Goal: Register for event/course

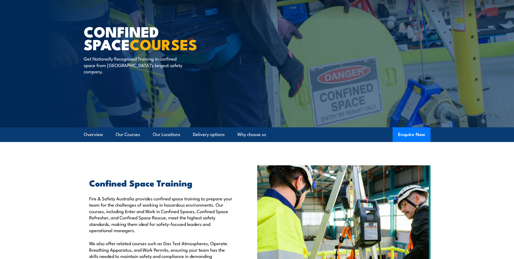
scroll to position [103, 0]
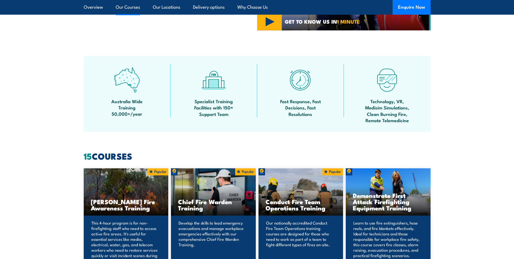
scroll to position [401, 0]
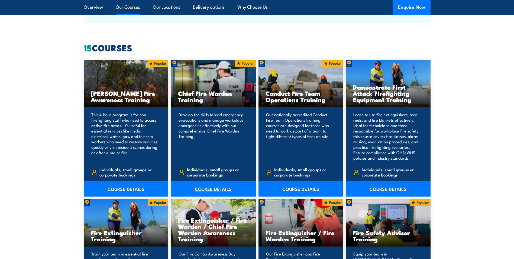
click at [209, 188] on link "COURSE DETAILS" at bounding box center [213, 188] width 85 height 15
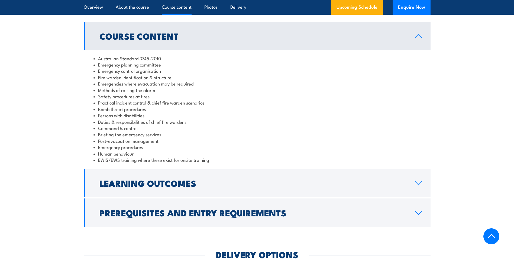
scroll to position [515, 0]
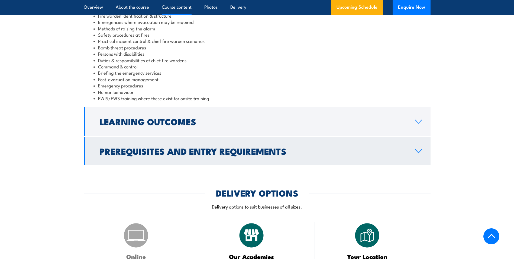
click at [135, 148] on h2 "Prerequisites and Entry Requirements" at bounding box center [253, 151] width 307 height 8
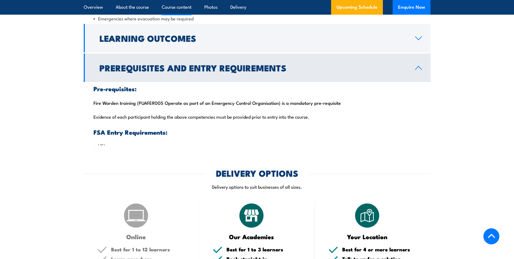
scroll to position [562, 0]
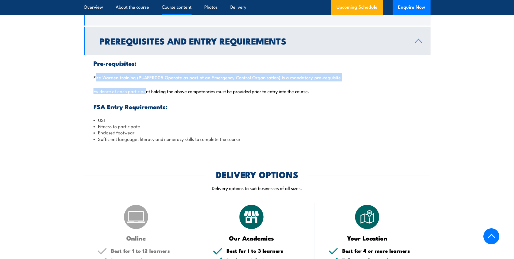
drag, startPoint x: 93, startPoint y: 79, endPoint x: 145, endPoint y: 87, distance: 53.3
click at [145, 87] on div "Pre-requisites: Fire Warden training (PUAFER005 Operate as part of an Emergency…" at bounding box center [257, 101] width 347 height 92
drag, startPoint x: 145, startPoint y: 87, endPoint x: 145, endPoint y: 95, distance: 8.4
click at [146, 95] on div "Pre-requisites: Fire Warden training (PUAFER005 Operate as part of an Emergency…" at bounding box center [257, 101] width 347 height 92
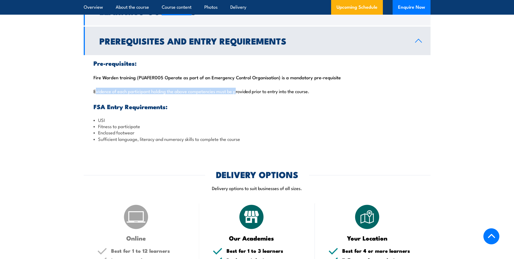
drag, startPoint x: 96, startPoint y: 92, endPoint x: 236, endPoint y: 91, distance: 140.2
click at [236, 91] on p "Evidence of each participant holding the above competencies must be provided pr…" at bounding box center [258, 90] width 328 height 5
drag, startPoint x: 236, startPoint y: 91, endPoint x: 204, endPoint y: 89, distance: 32.3
click at [204, 89] on p "Evidence of each participant holding the above competencies must be provided pr…" at bounding box center [258, 90] width 328 height 5
drag, startPoint x: 309, startPoint y: 93, endPoint x: 109, endPoint y: 83, distance: 200.6
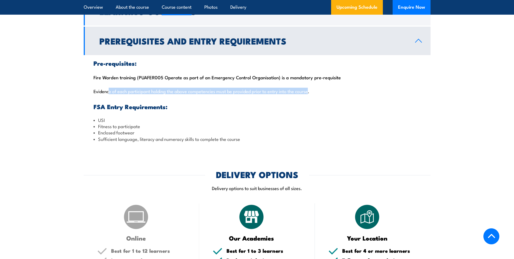
click at [109, 83] on div "Pre-requisites: Fire Warden training (PUAFER005 Operate as part of an Emergency…" at bounding box center [257, 101] width 347 height 92
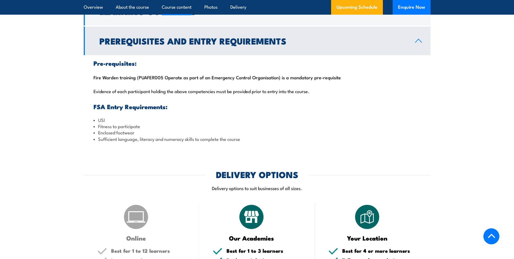
drag, startPoint x: 109, startPoint y: 83, endPoint x: 102, endPoint y: 100, distance: 18.2
click at [102, 100] on div "Pre-requisites: Fire Warden training (PUAFER005 Operate as part of an Emergency…" at bounding box center [257, 101] width 347 height 92
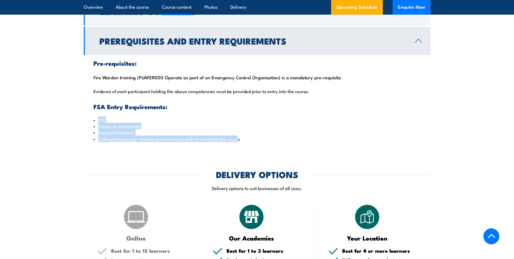
drag, startPoint x: 92, startPoint y: 119, endPoint x: 238, endPoint y: 141, distance: 147.2
click at [238, 141] on div "Pre-requisites: Fire Warden training (PUAFER005 Operate as part of an Emergency…" at bounding box center [257, 101] width 347 height 92
drag, startPoint x: 238, startPoint y: 141, endPoint x: 210, endPoint y: 142, distance: 27.4
click at [210, 142] on div "Pre-requisites: Fire Warden training (PUAFER005 Operate as part of an Emergency…" at bounding box center [257, 101] width 347 height 92
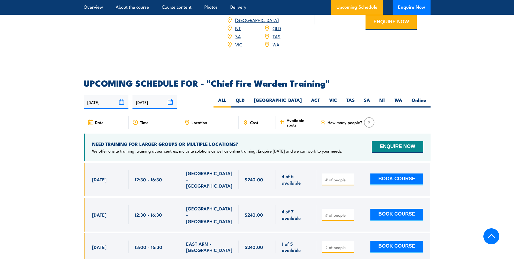
scroll to position [888, 0]
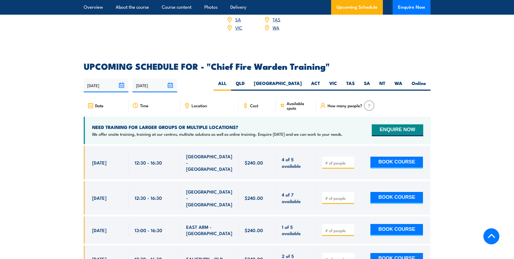
click at [200, 103] on span "Location" at bounding box center [199, 105] width 15 height 5
click at [402, 81] on label "WA" at bounding box center [398, 85] width 17 height 11
click at [403, 81] on input "WA" at bounding box center [405, 82] width 4 height 4
radio input "true"
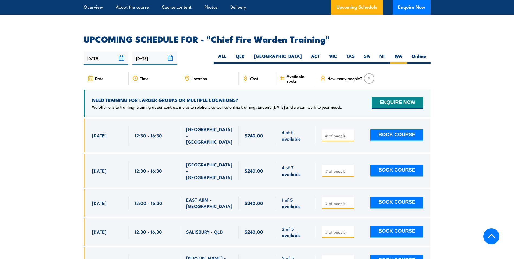
scroll to position [942, 0]
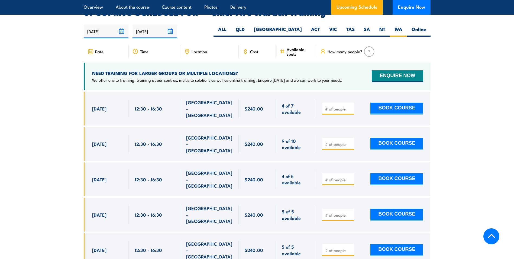
scroll to position [940, 0]
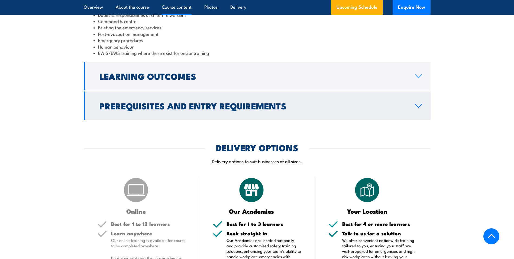
click at [120, 105] on h2 "Prerequisites and Entry Requirements" at bounding box center [253, 106] width 307 height 8
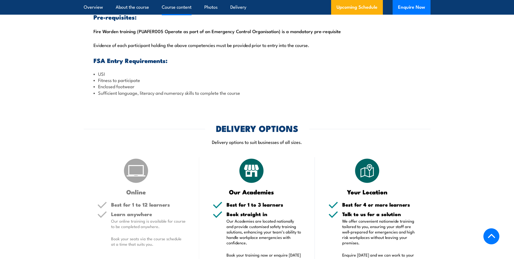
scroll to position [497, 0]
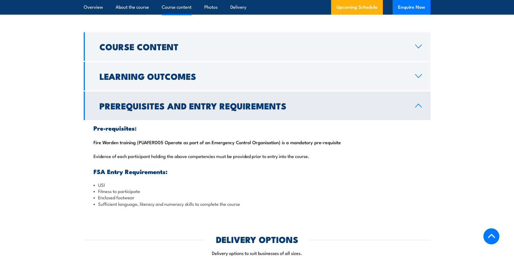
click at [154, 141] on div "Pre-requisites: Fire Warden training (PUAFER005 Operate as part of an Emergency…" at bounding box center [257, 166] width 347 height 92
drag, startPoint x: 154, startPoint y: 141, endPoint x: 149, endPoint y: 143, distance: 5.9
click at [149, 143] on div "Pre-requisites: Fire Warden training (PUAFER005 Operate as part of an Emergency…" at bounding box center [257, 166] width 347 height 92
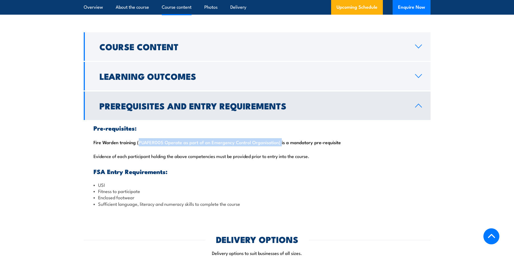
drag, startPoint x: 137, startPoint y: 143, endPoint x: 278, endPoint y: 145, distance: 141.0
click at [278, 145] on div "Pre-requisites: Fire Warden training (PUAFER005 Operate as part of an Emergency…" at bounding box center [257, 166] width 347 height 92
click at [162, 144] on div "Pre-requisites: Fire Warden training (PUAFER005 Operate as part of an Emergency…" at bounding box center [257, 166] width 347 height 92
click at [138, 140] on div "Pre-requisites: Fire Warden training (PUAFER005 Operate as part of an Emergency…" at bounding box center [257, 166] width 347 height 92
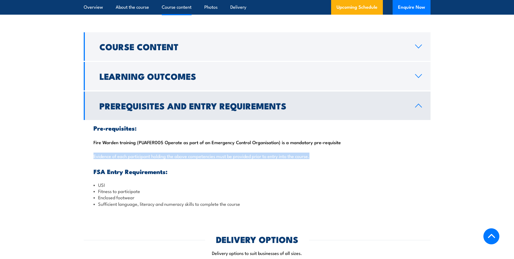
drag, startPoint x: 91, startPoint y: 153, endPoint x: 335, endPoint y: 152, distance: 243.3
click at [335, 152] on div "Pre-requisites: Fire Warden training (PUAFER005 Operate as part of an Emergency…" at bounding box center [257, 166] width 347 height 92
click at [246, 156] on p "Evidence of each participant holding the above competencies must be provided pr…" at bounding box center [258, 155] width 328 height 5
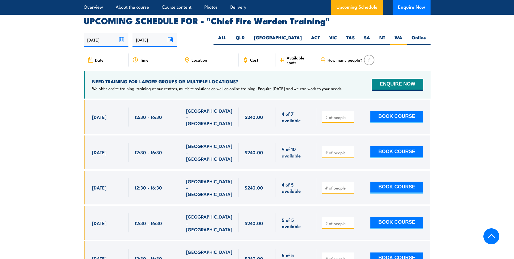
scroll to position [985, 0]
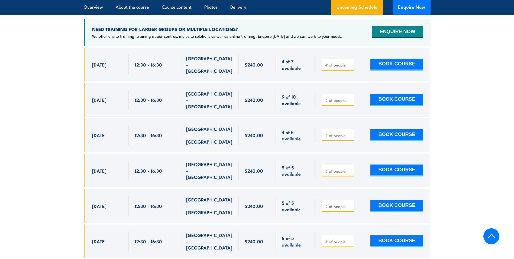
drag, startPoint x: 143, startPoint y: 112, endPoint x: 122, endPoint y: 112, distance: 21.2
click at [122, 118] on div "13 Oct, 2025, 12:30 - 12:30" at bounding box center [257, 135] width 347 height 34
click at [292, 129] on span "4 of 5 available" at bounding box center [296, 135] width 28 height 13
click at [340, 133] on input "number" at bounding box center [338, 135] width 27 height 5
type input "1"
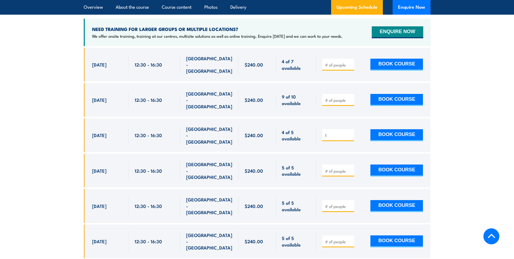
click at [350, 133] on input "1" at bounding box center [338, 135] width 27 height 5
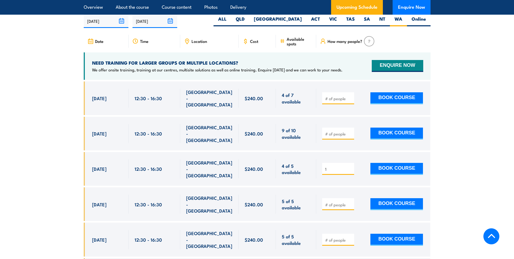
scroll to position [1003, 0]
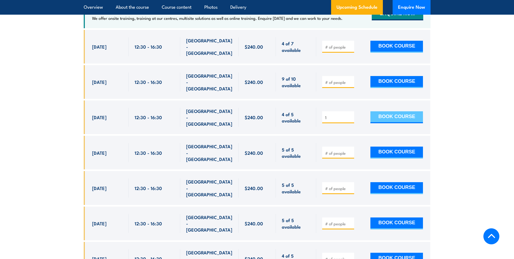
click at [401, 111] on button "BOOK COURSE" at bounding box center [397, 117] width 53 height 12
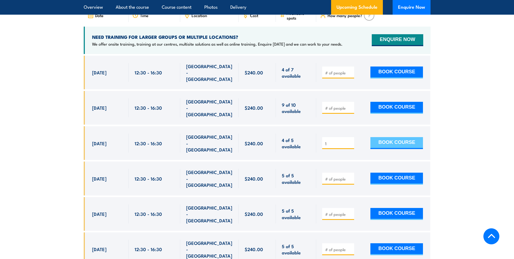
click at [405, 137] on button "BOOK COURSE" at bounding box center [397, 143] width 53 height 12
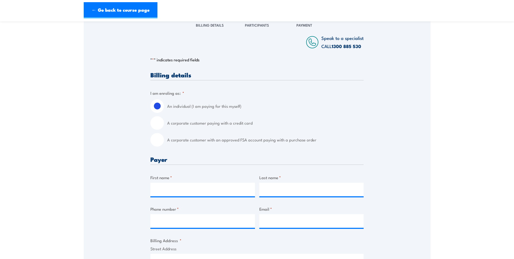
scroll to position [81, 0]
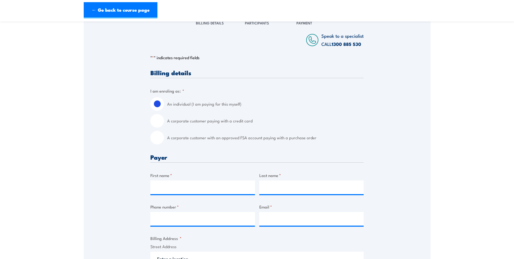
click at [213, 122] on label "A corporate customer paying with a credit card" at bounding box center [265, 121] width 197 height 14
click at [164, 122] on input "A corporate customer paying with a credit card" at bounding box center [158, 121] width 14 height 14
radio input "true"
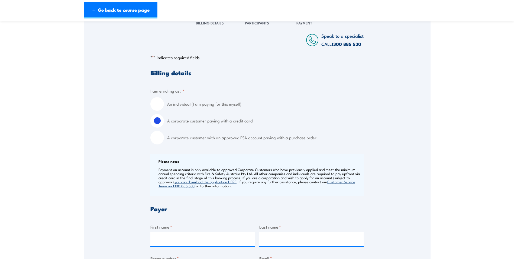
click at [160, 139] on input "A corporate customer with an approved FSA account paying with a purchase order" at bounding box center [158, 138] width 14 height 14
radio input "true"
drag, startPoint x: 233, startPoint y: 139, endPoint x: 321, endPoint y: 141, distance: 87.6
click at [321, 141] on label "A corporate customer with an approved FSA account paying with a purchase order" at bounding box center [265, 138] width 197 height 14
drag, startPoint x: 321, startPoint y: 141, endPoint x: 262, endPoint y: 135, distance: 58.9
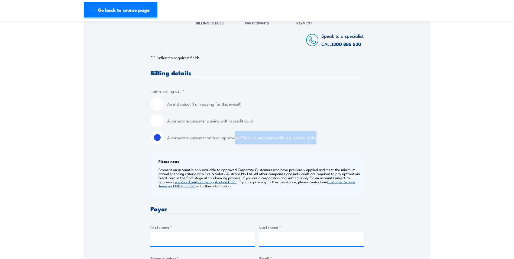
click at [262, 135] on label "A corporate customer with an approved FSA account paying with a purchase order" at bounding box center [265, 138] width 197 height 14
click at [164, 135] on input "A corporate customer with an approved FSA account paying with a purchase order" at bounding box center [158, 138] width 14 height 14
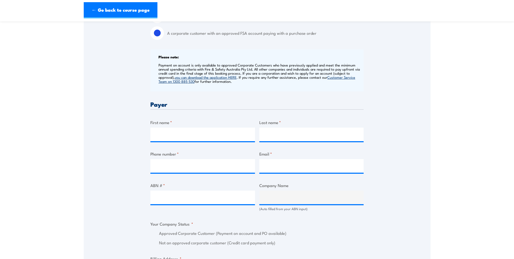
scroll to position [217, 0]
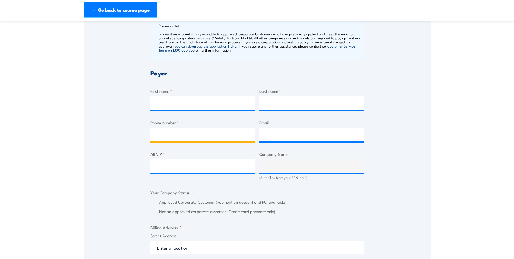
drag, startPoint x: 251, startPoint y: 136, endPoint x: 278, endPoint y: 137, distance: 27.4
click at [252, 136] on input "Phone number *" at bounding box center [203, 135] width 105 height 14
click at [283, 138] on input "Email *" at bounding box center [312, 135] width 105 height 14
click at [197, 165] on input "ABN # *" at bounding box center [203, 166] width 105 height 14
drag, startPoint x: 126, startPoint y: 150, endPoint x: 254, endPoint y: 156, distance: 128.4
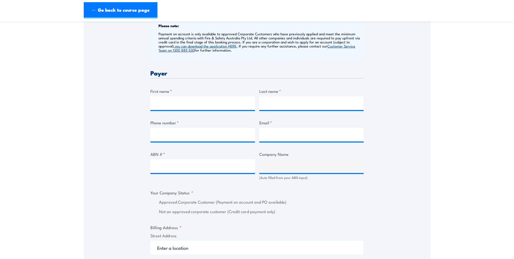
click at [127, 149] on div "Speak to a specialist CALL [PHONE_NUMBER] CALL [PHONE_NUMBER] " * " indicates r…" at bounding box center [257, 186] width 347 height 619
click at [243, 166] on input "ABN # *" at bounding box center [203, 166] width 105 height 14
click at [85, 125] on div "Speak to a specialist CALL [PHONE_NUMBER] CALL [PHONE_NUMBER] " * " indicates r…" at bounding box center [257, 186] width 347 height 619
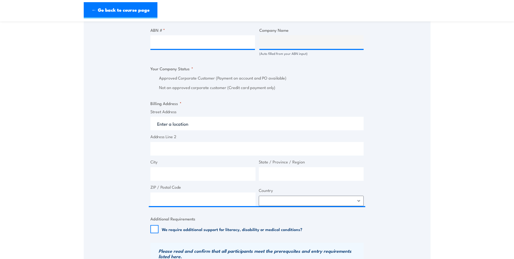
scroll to position [353, 0]
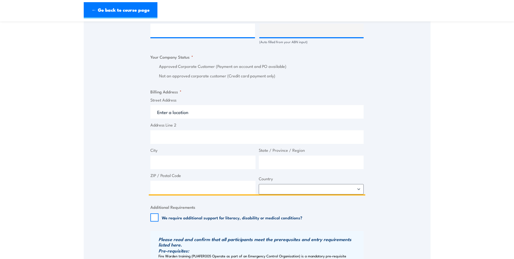
click at [168, 109] on input "Street Address" at bounding box center [257, 112] width 213 height 14
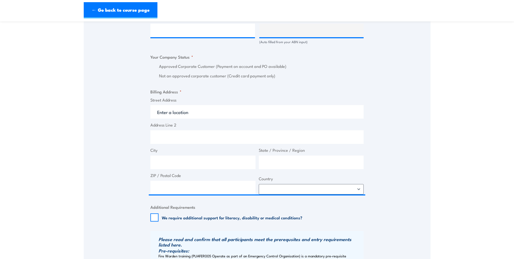
click at [116, 121] on div "Speak to a specialist CALL [PHONE_NUMBER] CALL [PHONE_NUMBER] " * " indicates r…" at bounding box center [257, 51] width 347 height 619
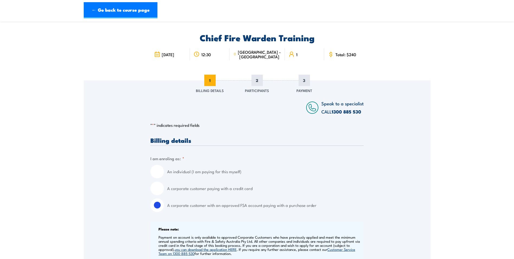
scroll to position [0, 0]
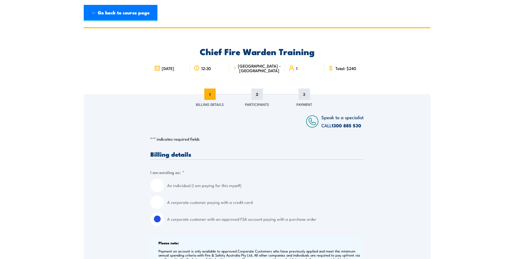
click at [260, 89] on span "2" at bounding box center [257, 93] width 11 height 11
